Goal: Information Seeking & Learning: Learn about a topic

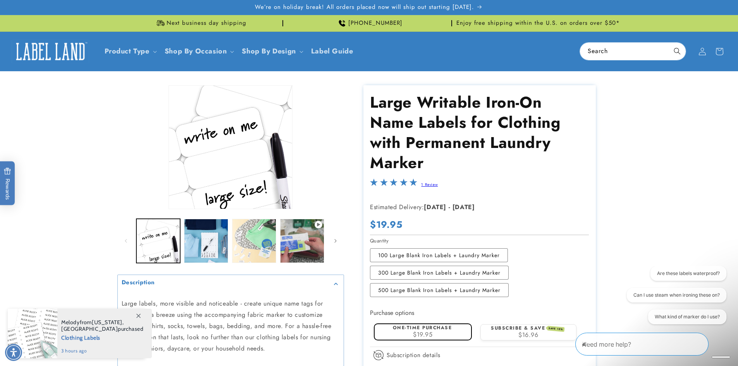
click at [251, 277] on summary "Description" at bounding box center [231, 283] width 226 height 17
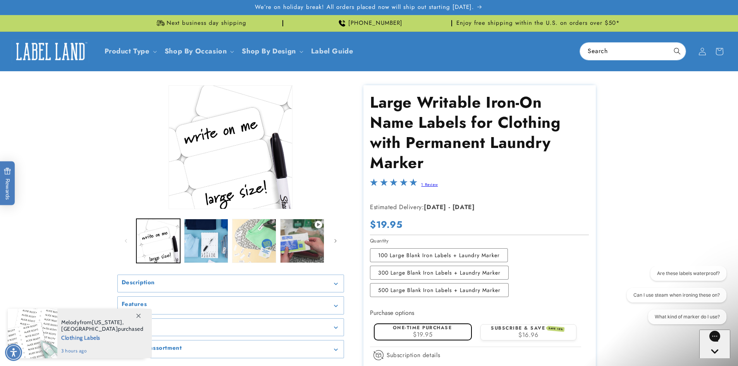
drag, startPoint x: 0, startPoint y: 0, endPoint x: 251, endPoint y: 277, distance: 373.6
click at [251, 277] on summary "Description" at bounding box center [231, 283] width 226 height 17
